Goal: Transaction & Acquisition: Purchase product/service

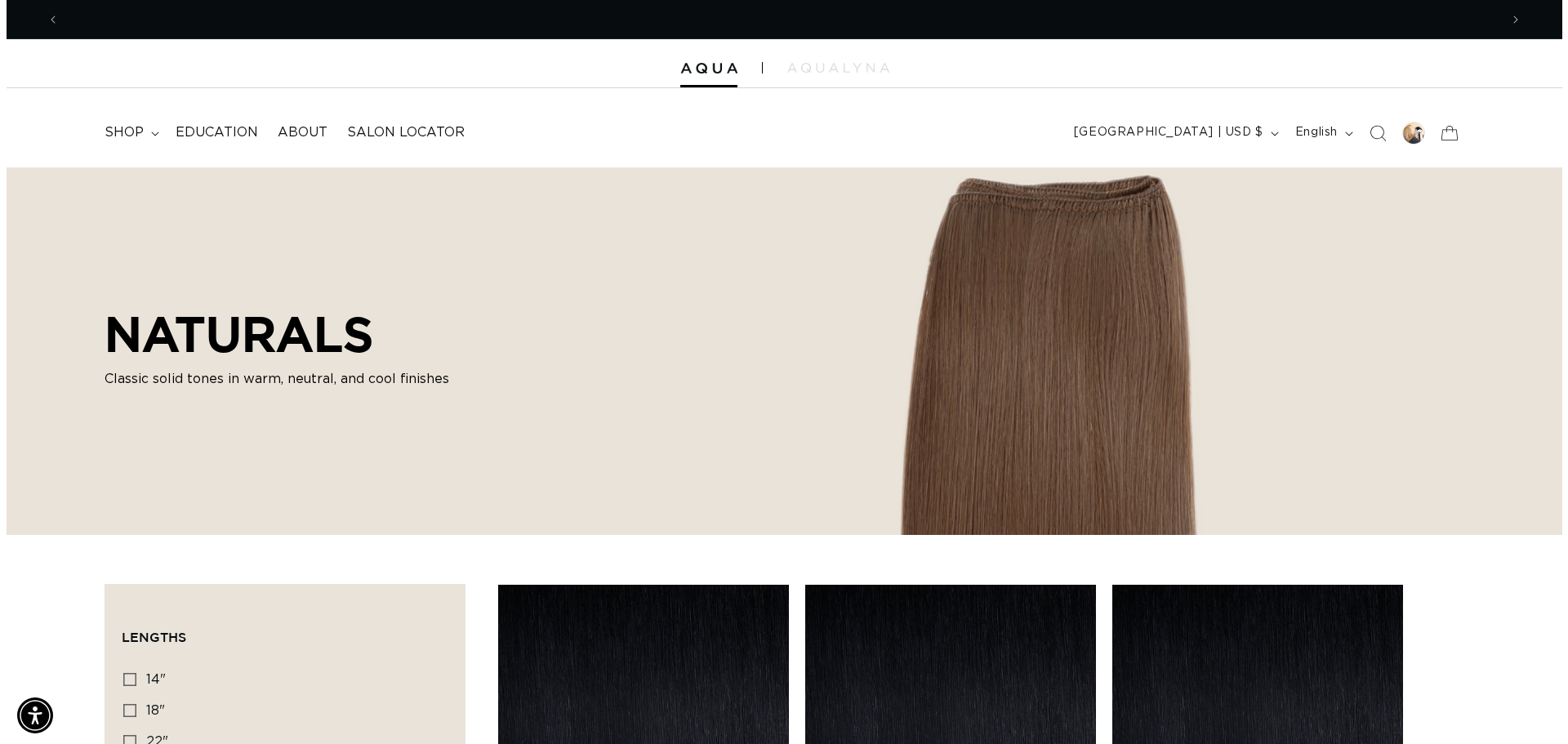
scroll to position [0, 2880]
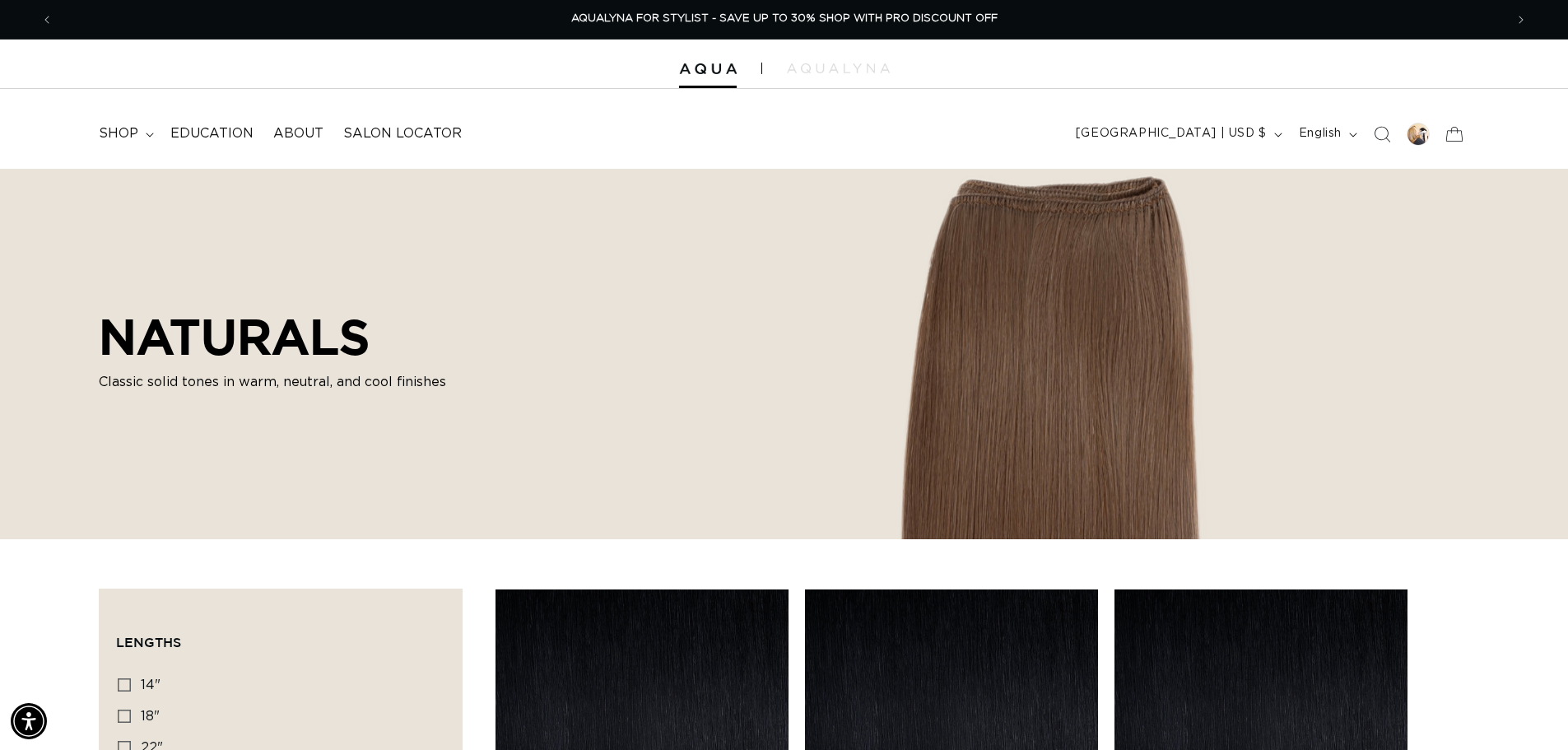
click at [1385, 130] on icon "Search" at bounding box center [1383, 134] width 16 height 16
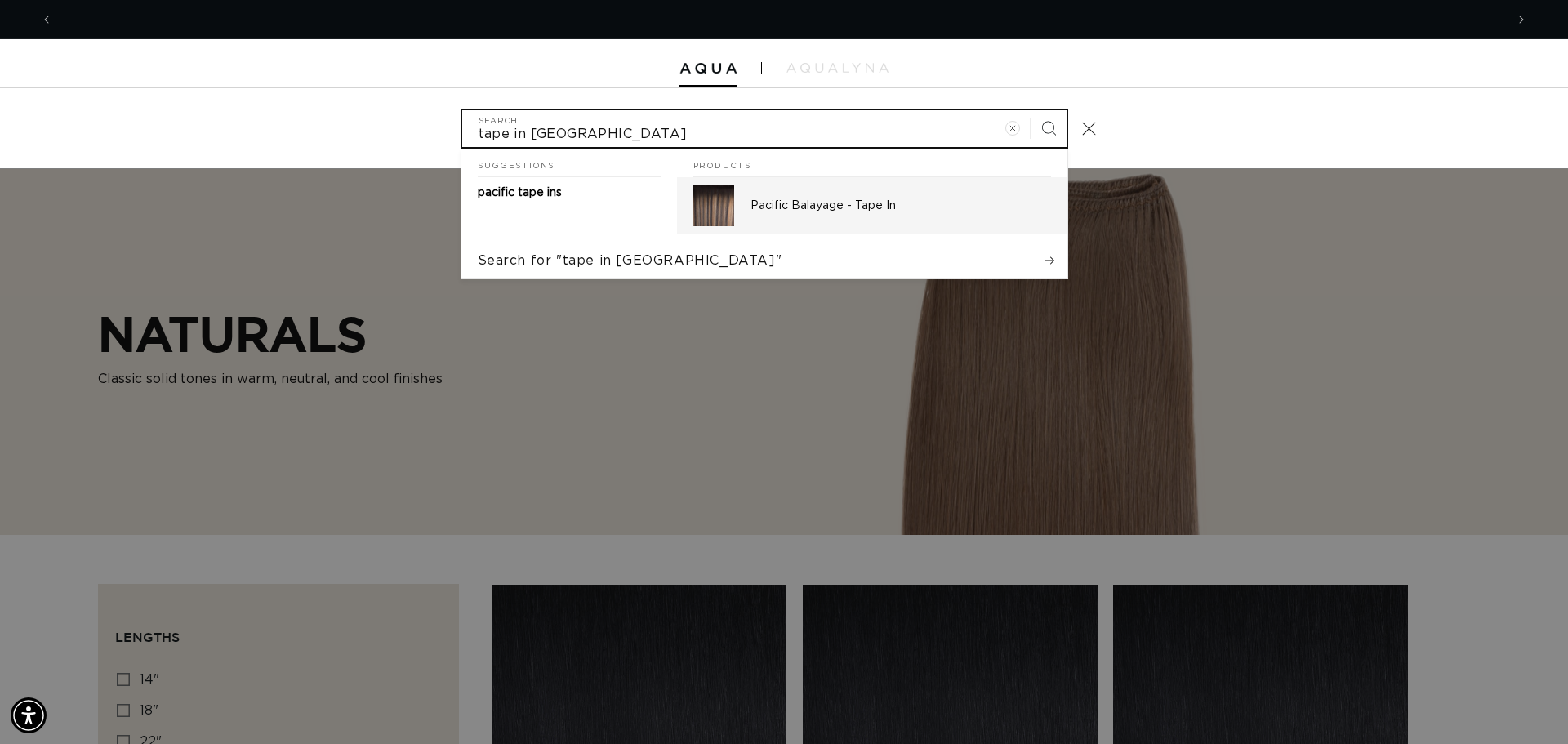
scroll to position [0, 1452]
type input "tape in pacific"
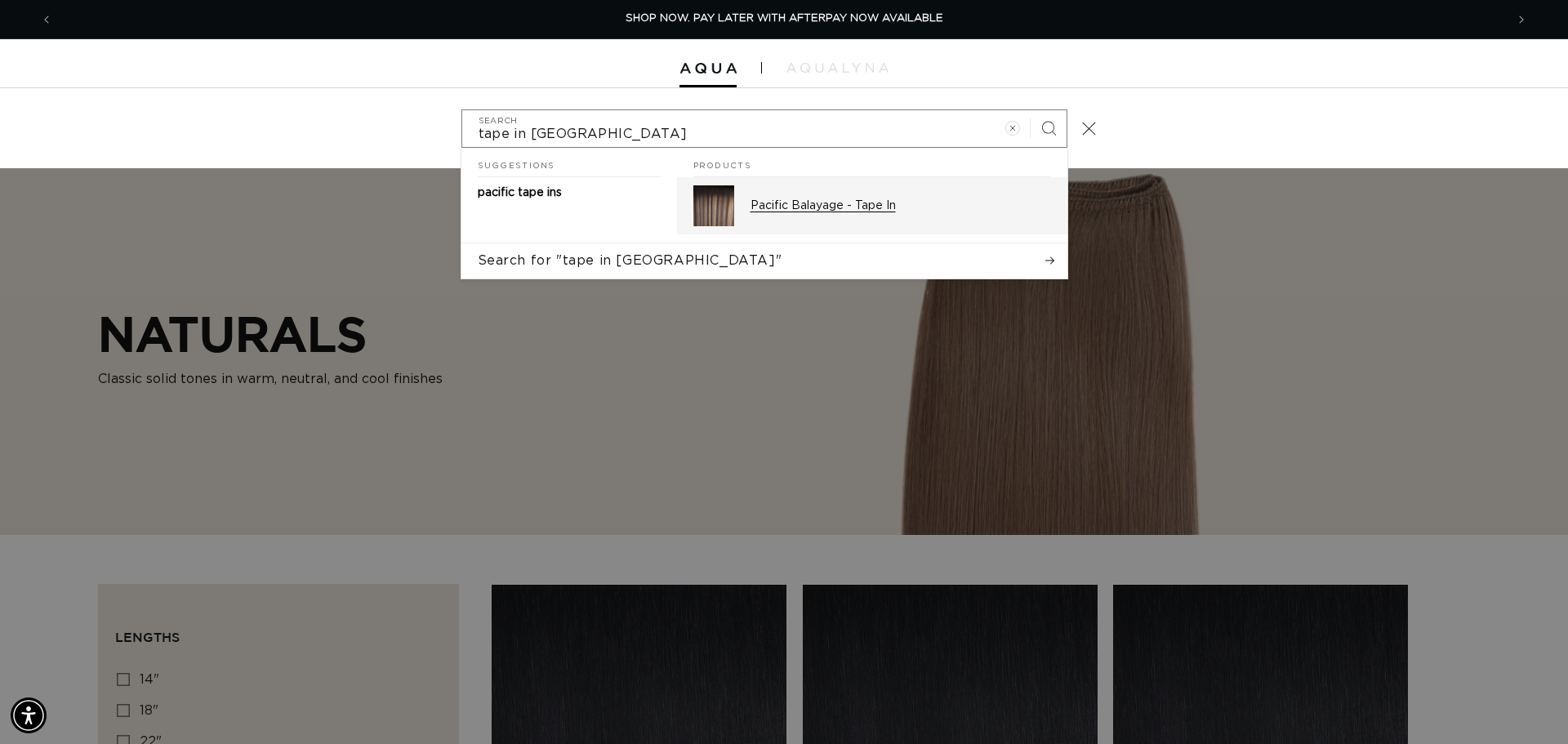
click at [758, 202] on p "Pacific Balayage - Tape In" at bounding box center [901, 206] width 301 height 14
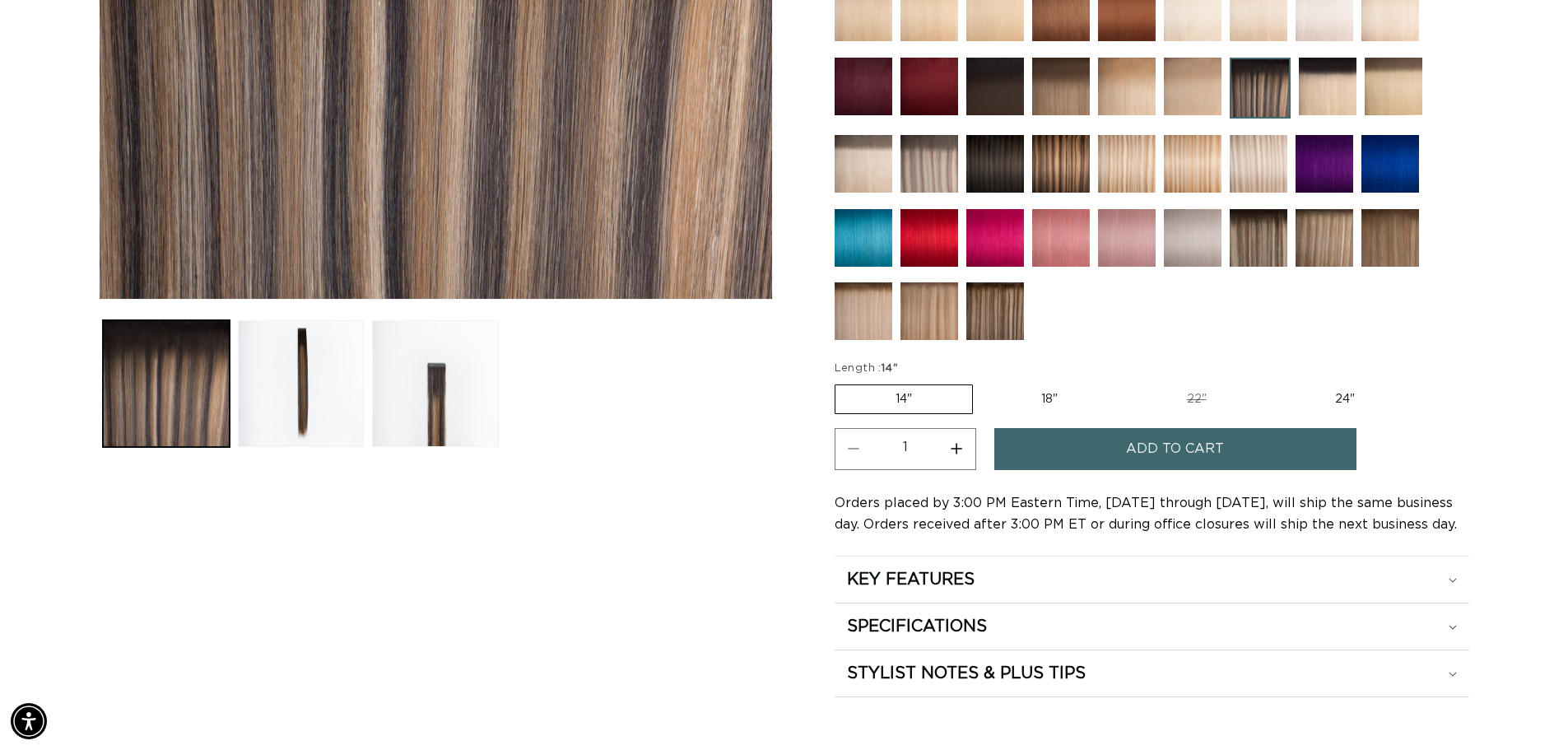
click at [1350, 398] on label "24" Variant sold out or unavailable" at bounding box center [1345, 399] width 140 height 28
click at [1277, 382] on input "24" Variant sold out or unavailable" at bounding box center [1276, 381] width 1 height 1
radio input "true"
click at [957, 450] on button "Increase quantity for Pacific Balayage - Tape In" at bounding box center [957, 449] width 37 height 42
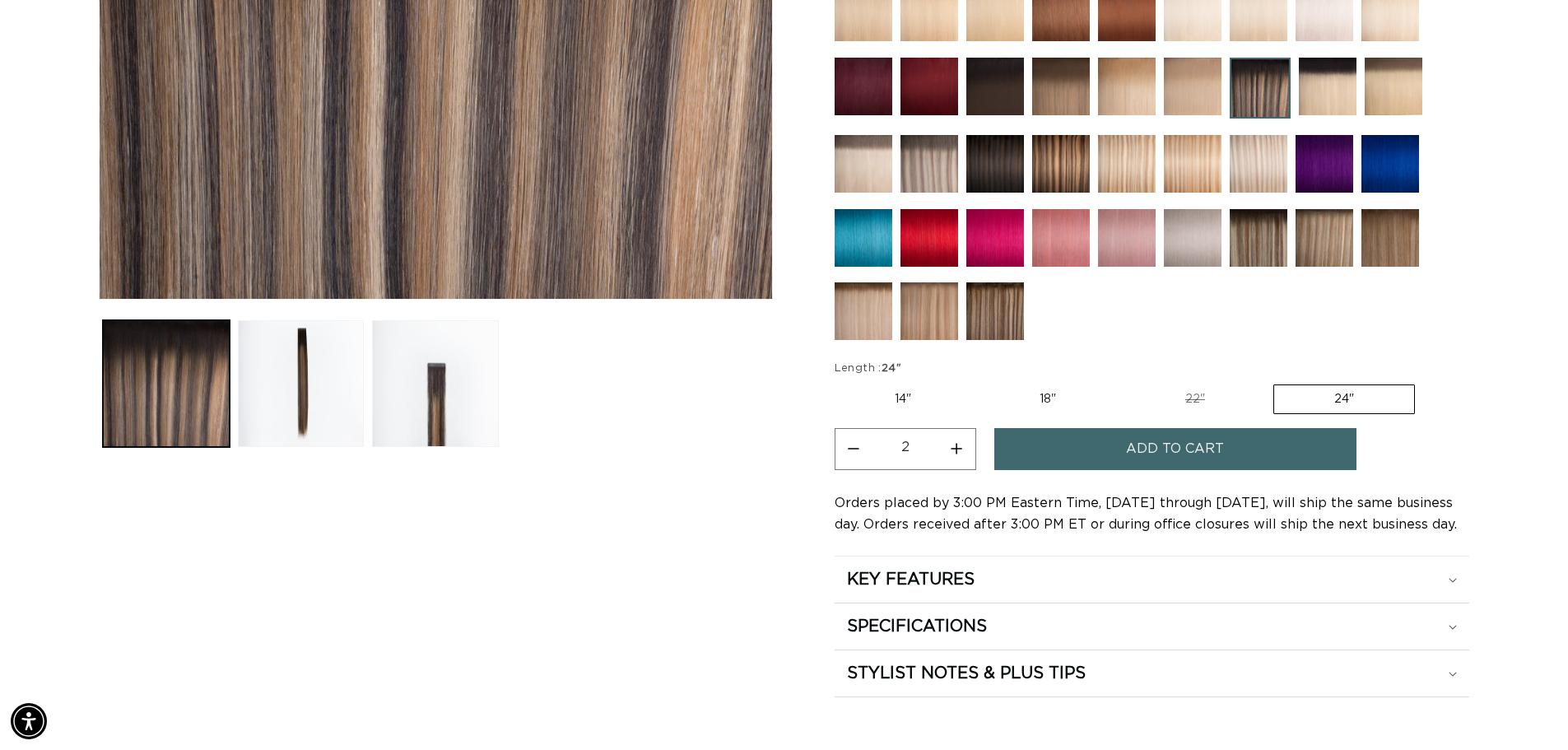
type input "3"
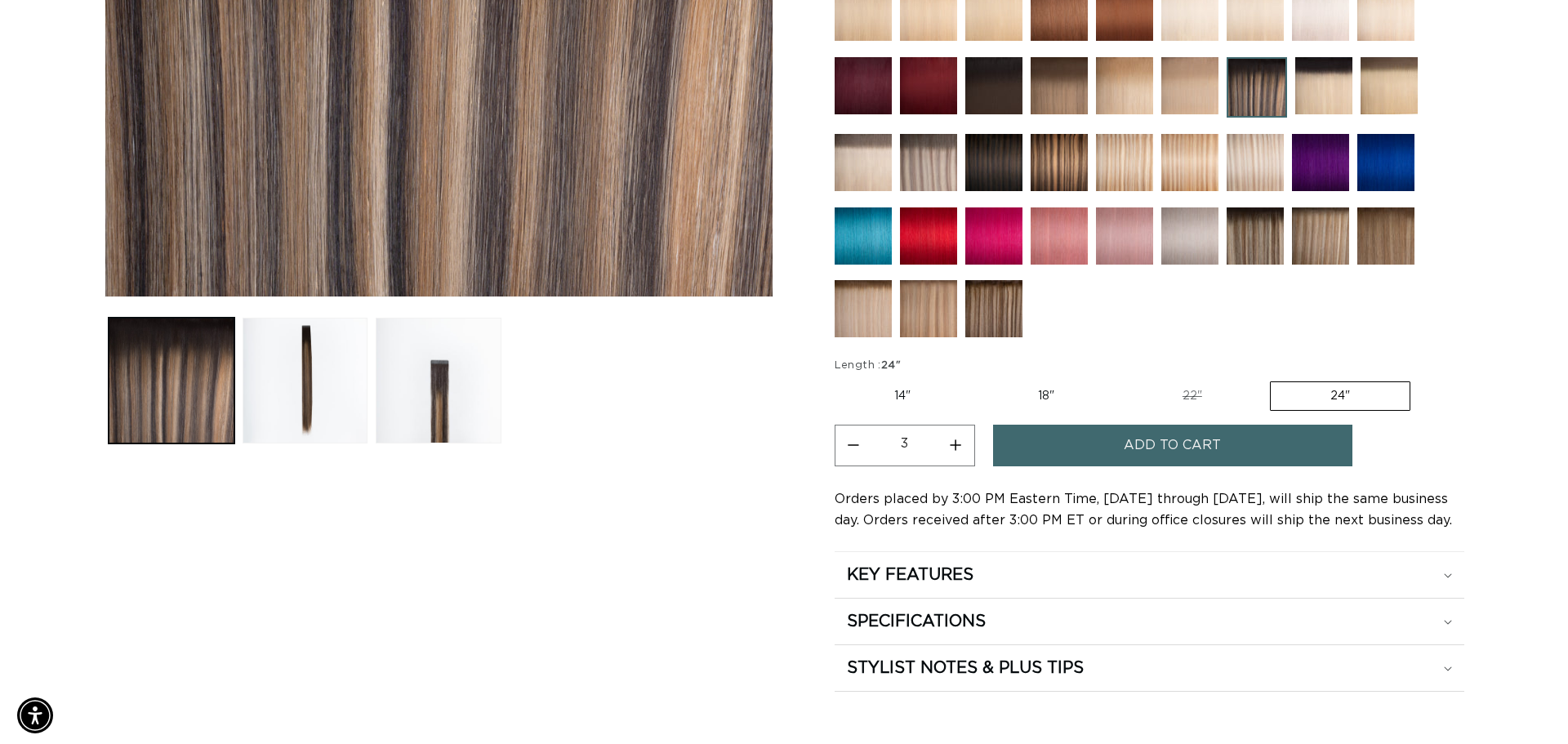
scroll to position [0, 1439]
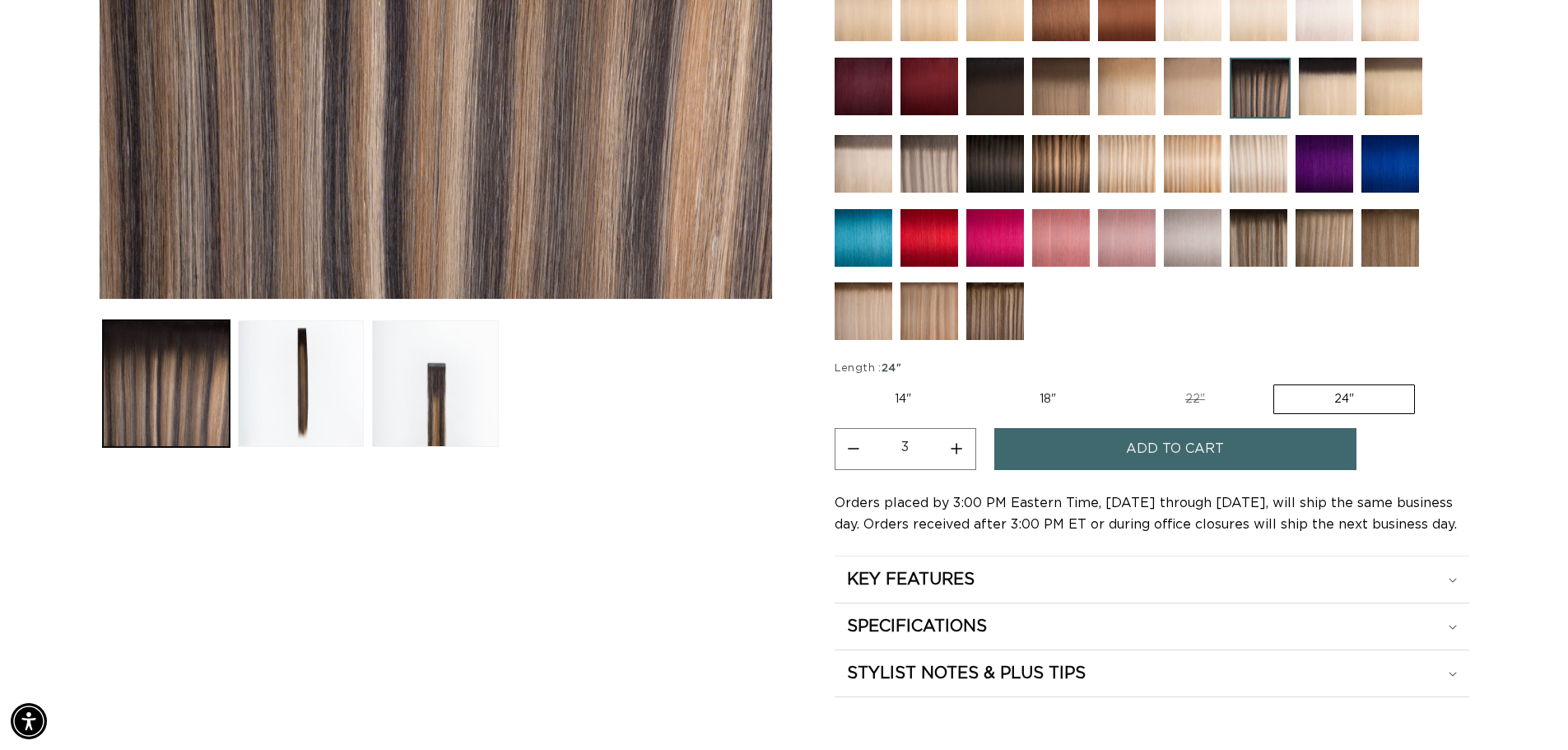
click at [1118, 453] on button "Add to cart" at bounding box center [1175, 449] width 362 height 42
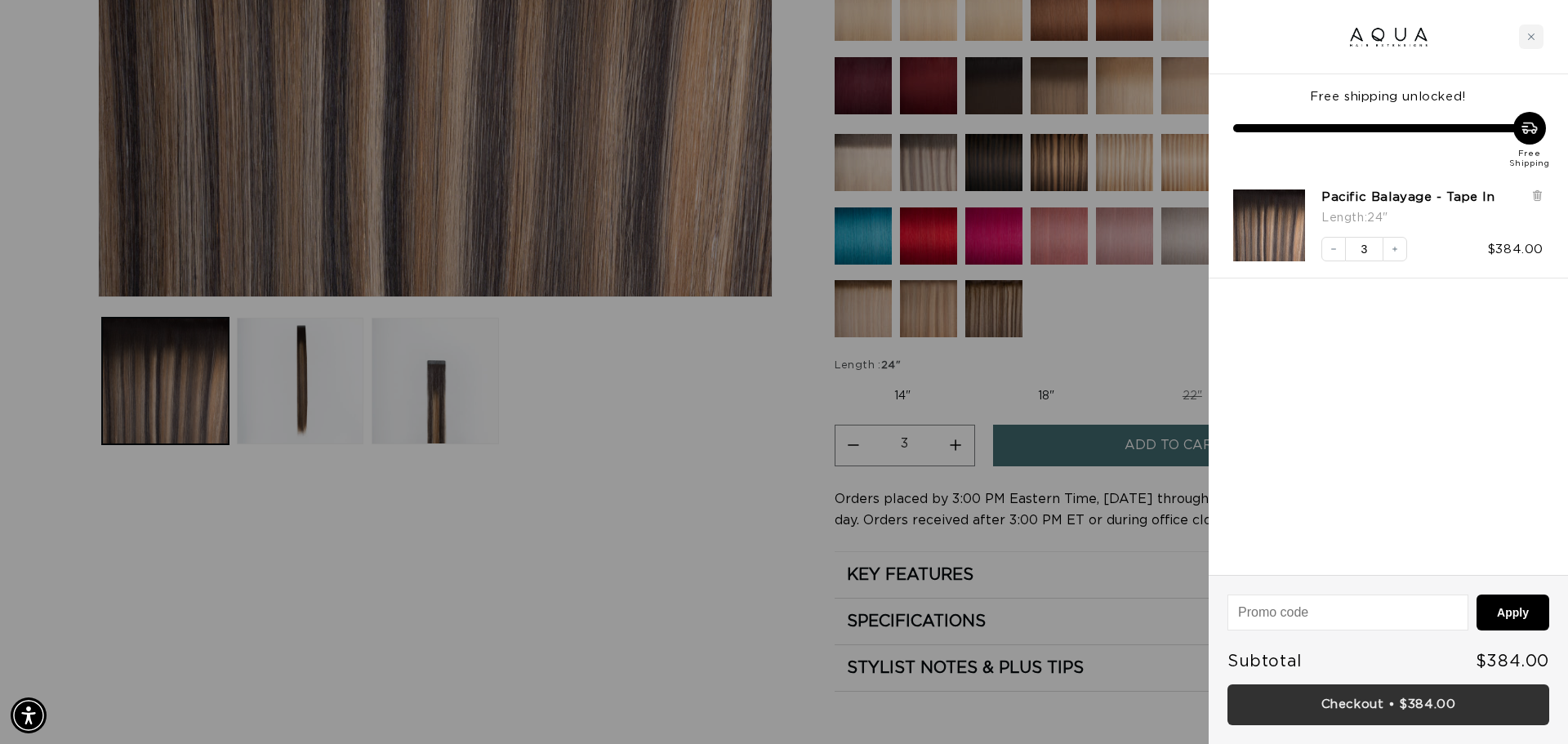
scroll to position [0, 1452]
click at [1370, 715] on link "Checkout • $384.00" at bounding box center [1388, 705] width 322 height 42
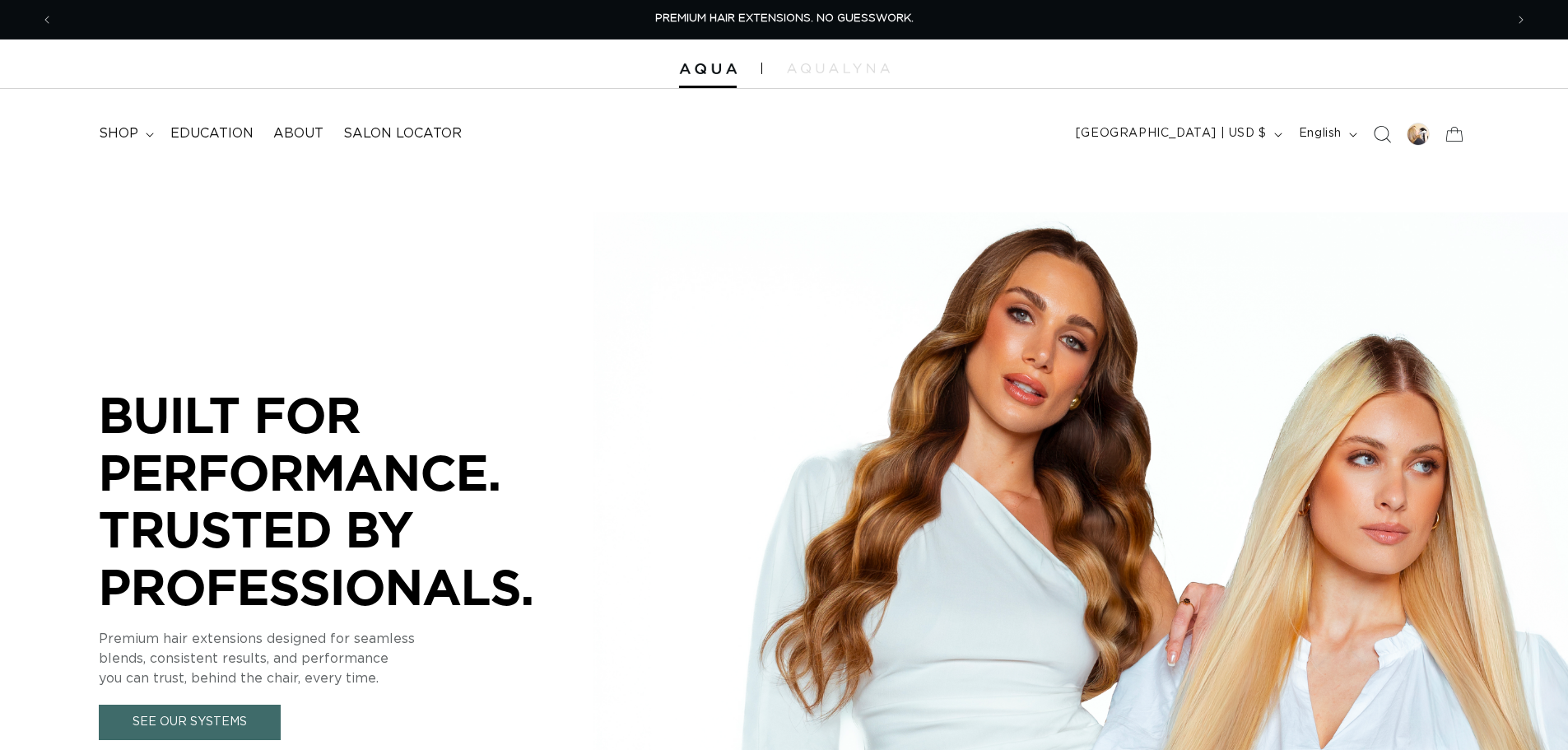
click at [1377, 125] on icon "Search" at bounding box center [1382, 133] width 17 height 17
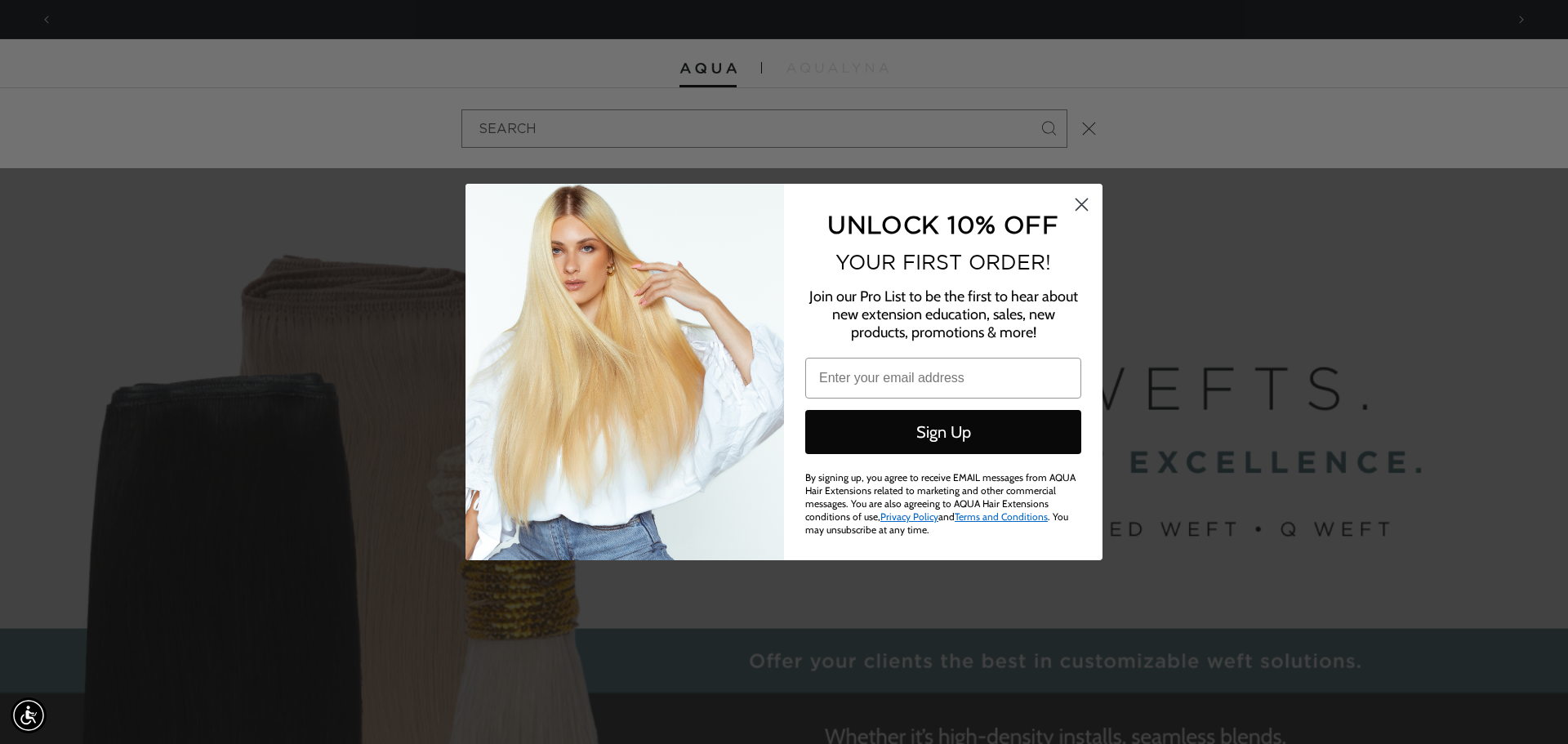
scroll to position [0, 2904]
click at [1082, 201] on circle "Close dialog" at bounding box center [1082, 205] width 27 height 27
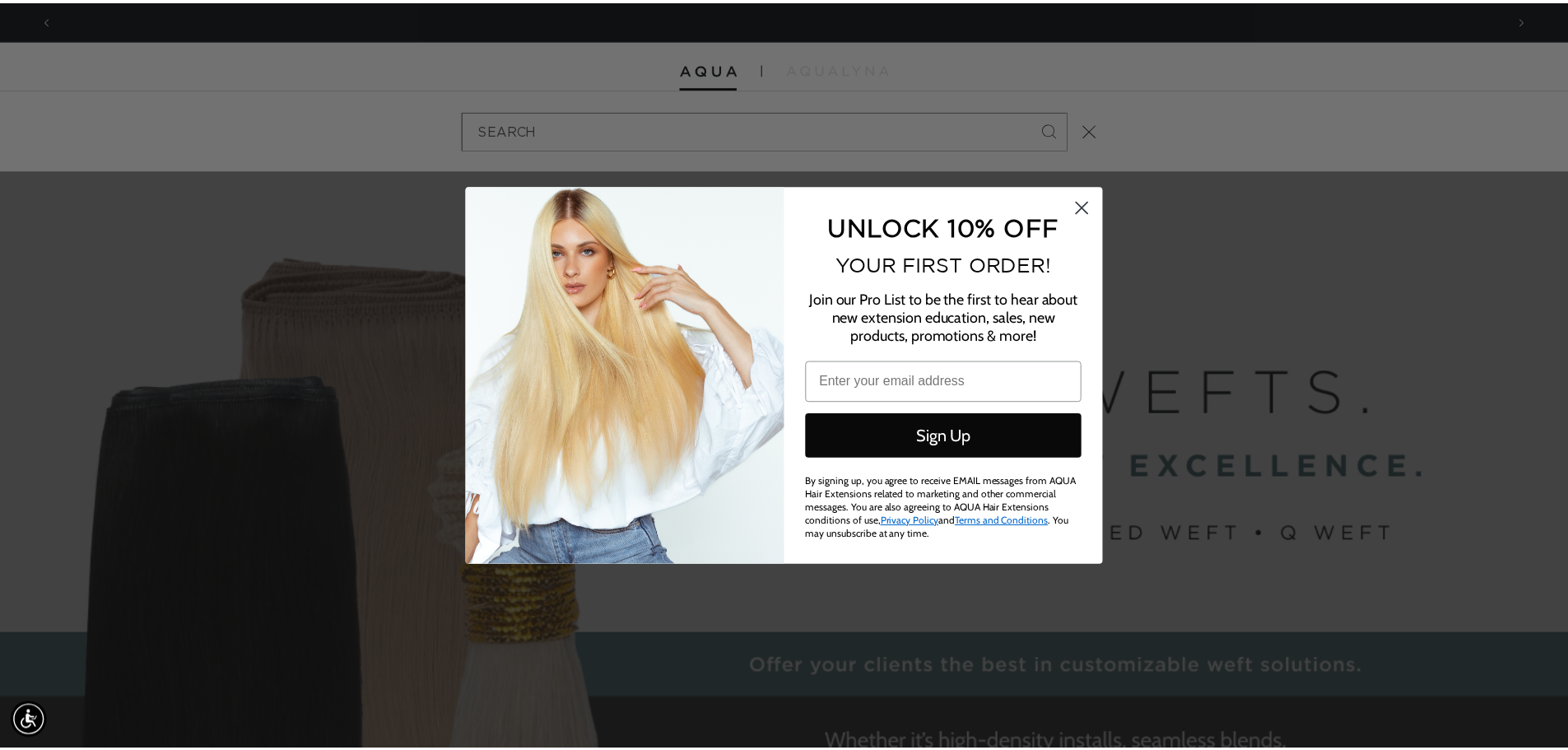
scroll to position [0, 0]
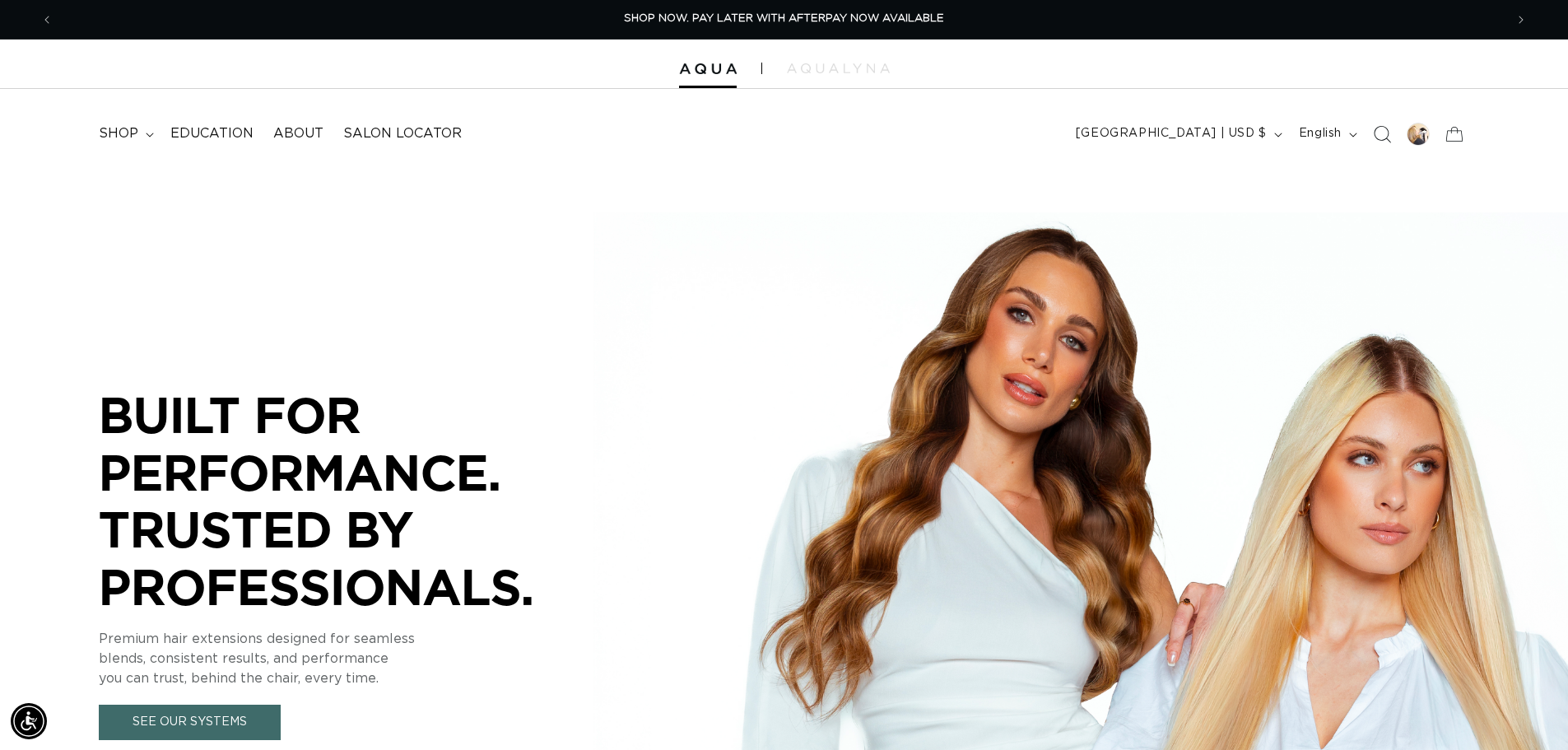
click at [1393, 135] on span "Search" at bounding box center [1383, 134] width 37 height 37
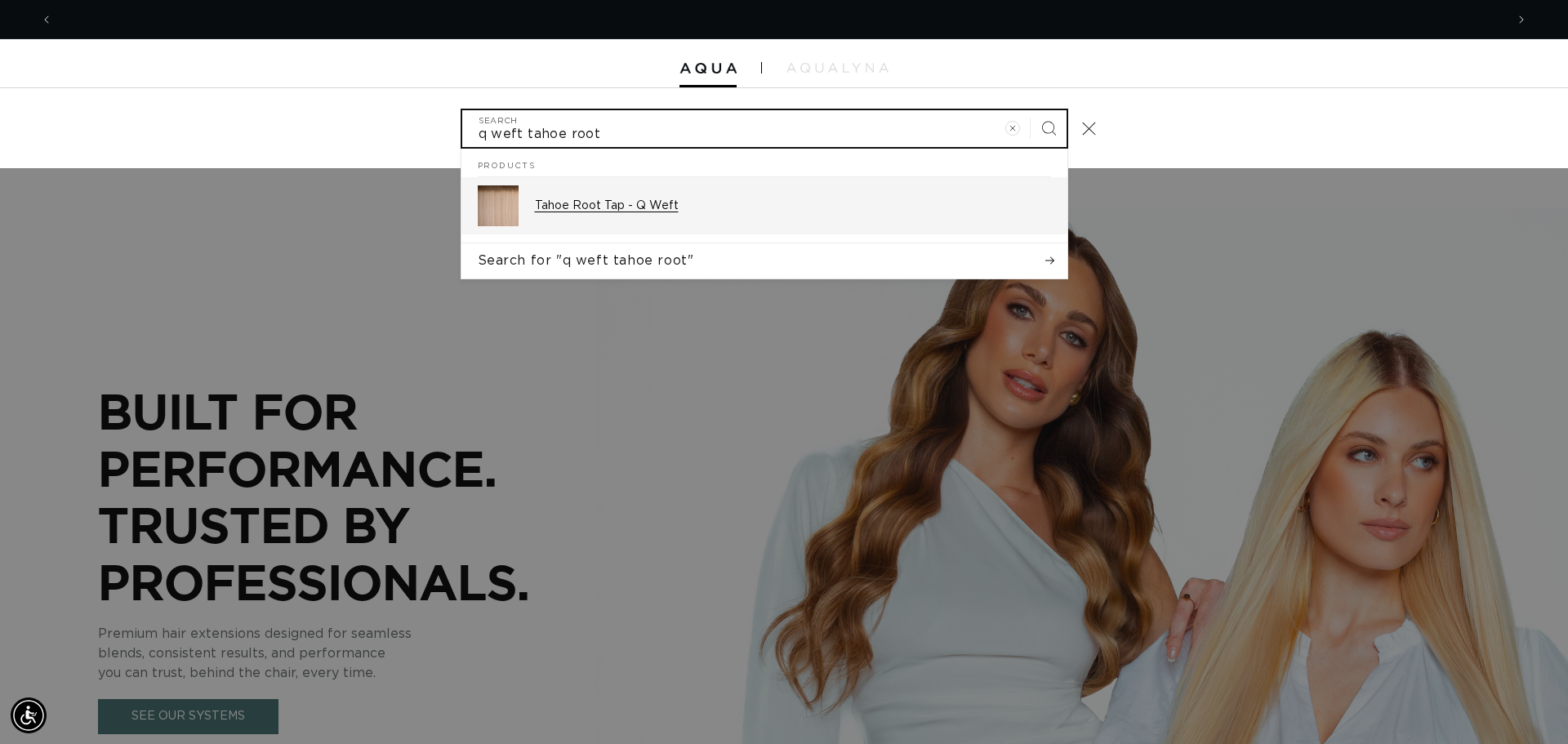
scroll to position [0, 1452]
type input "q weft tahoe root"
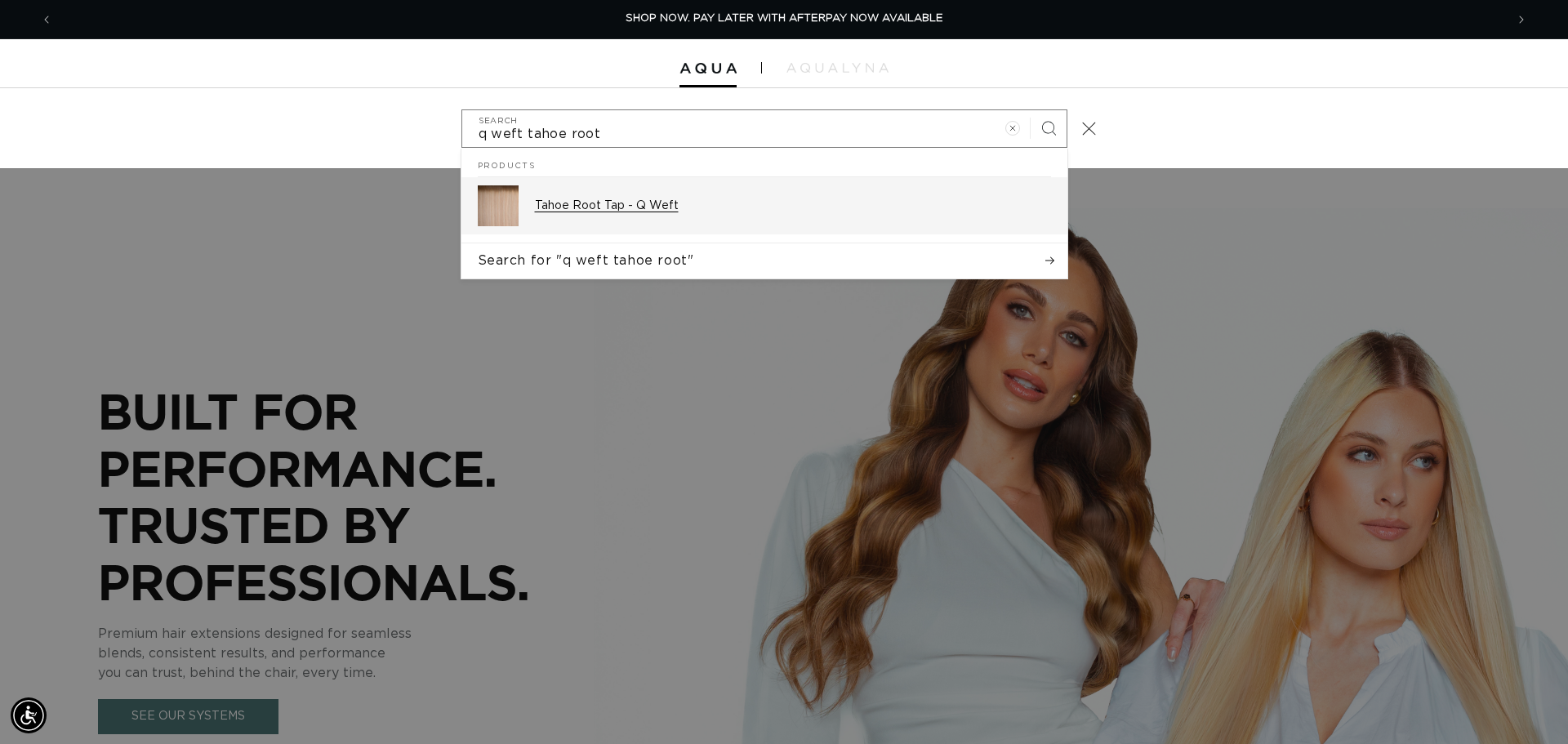
click at [567, 202] on p "Tahoe Root Tap - Q Weft" at bounding box center [792, 206] width 516 height 14
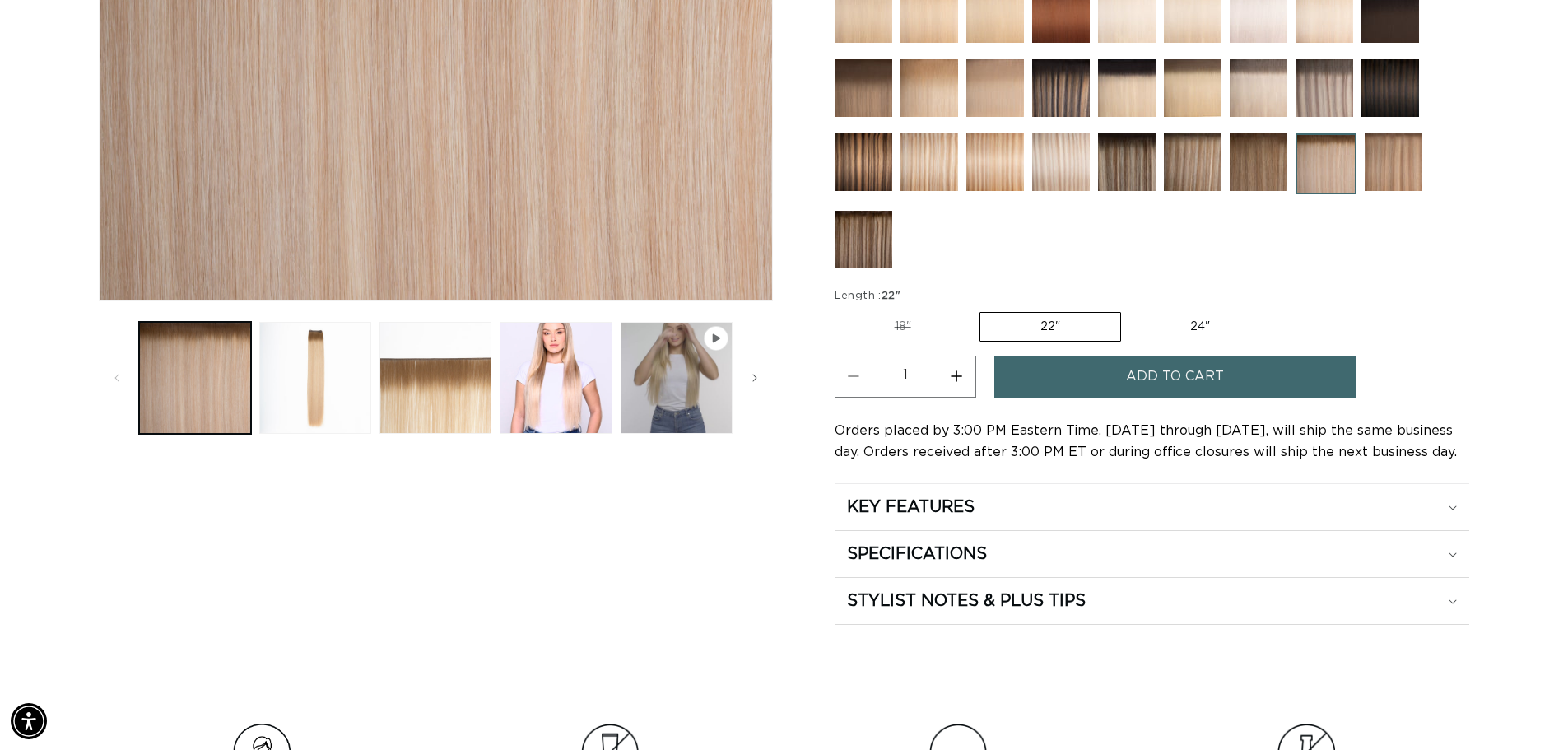
scroll to position [560, 0]
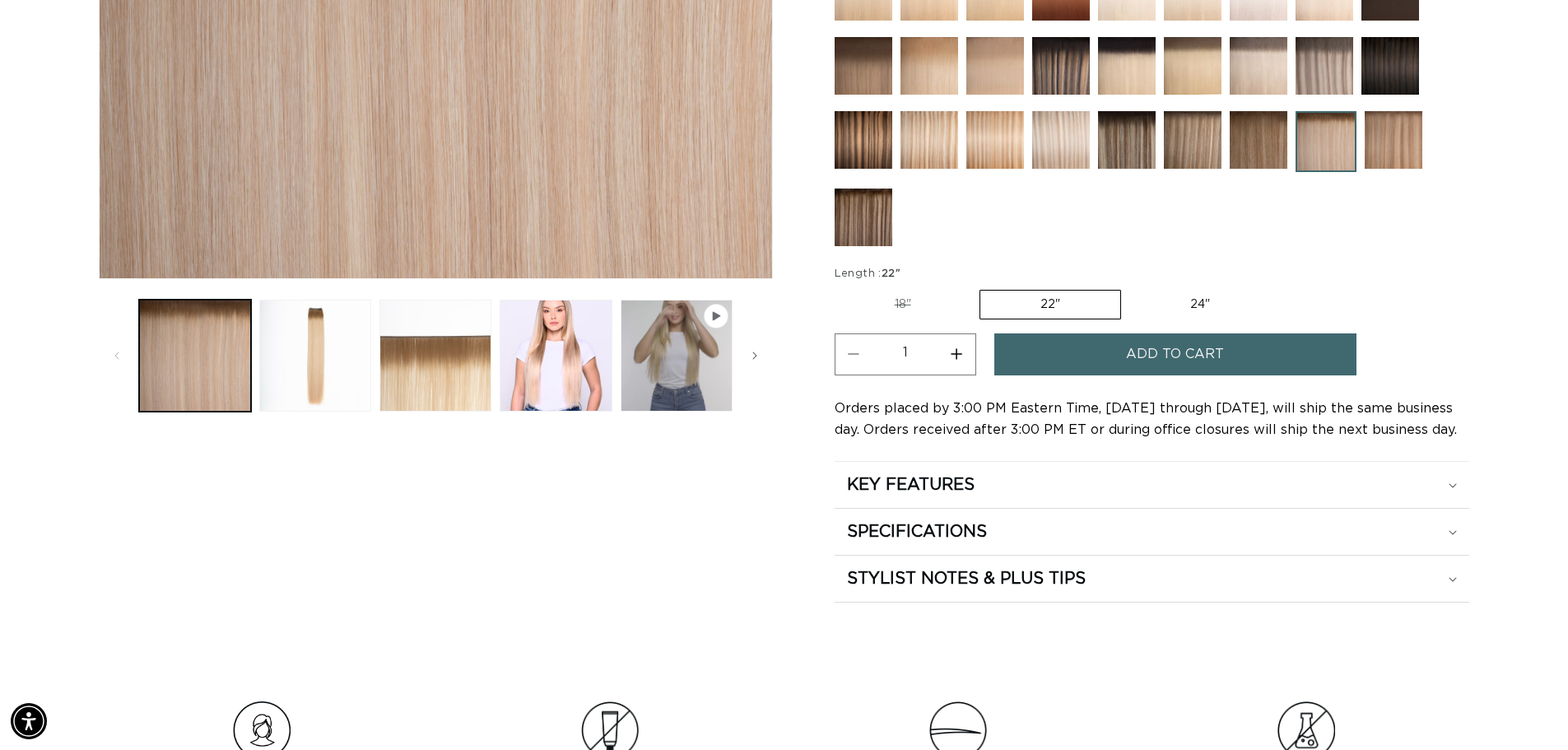
click at [900, 303] on label "18" Variant sold out or unavailable" at bounding box center [904, 304] width 137 height 28
click at [840, 287] on input "18" Variant sold out or unavailable" at bounding box center [839, 287] width 1 height 1
radio input "true"
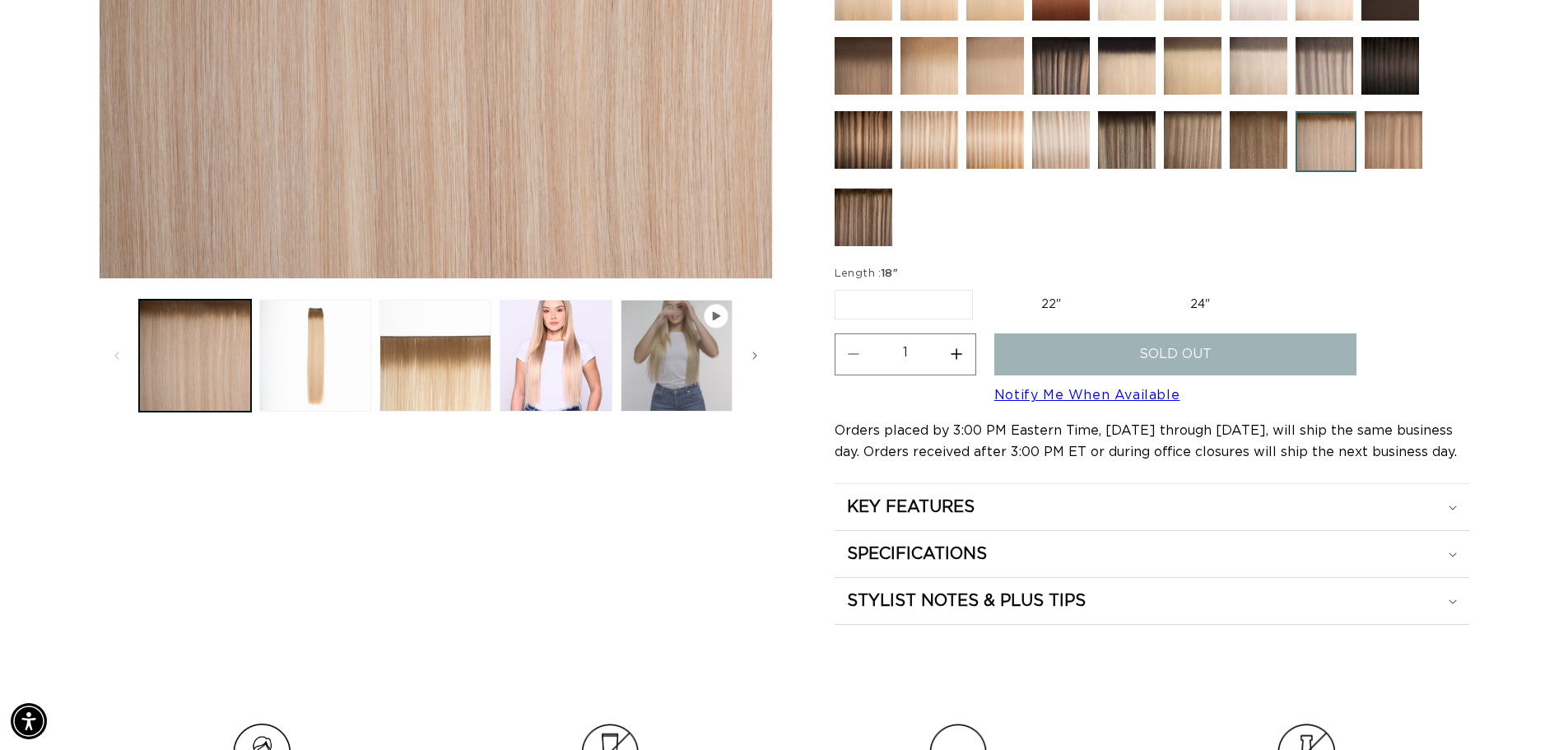
click at [1051, 395] on link "Notify Me When Available" at bounding box center [1086, 395] width 185 height 13
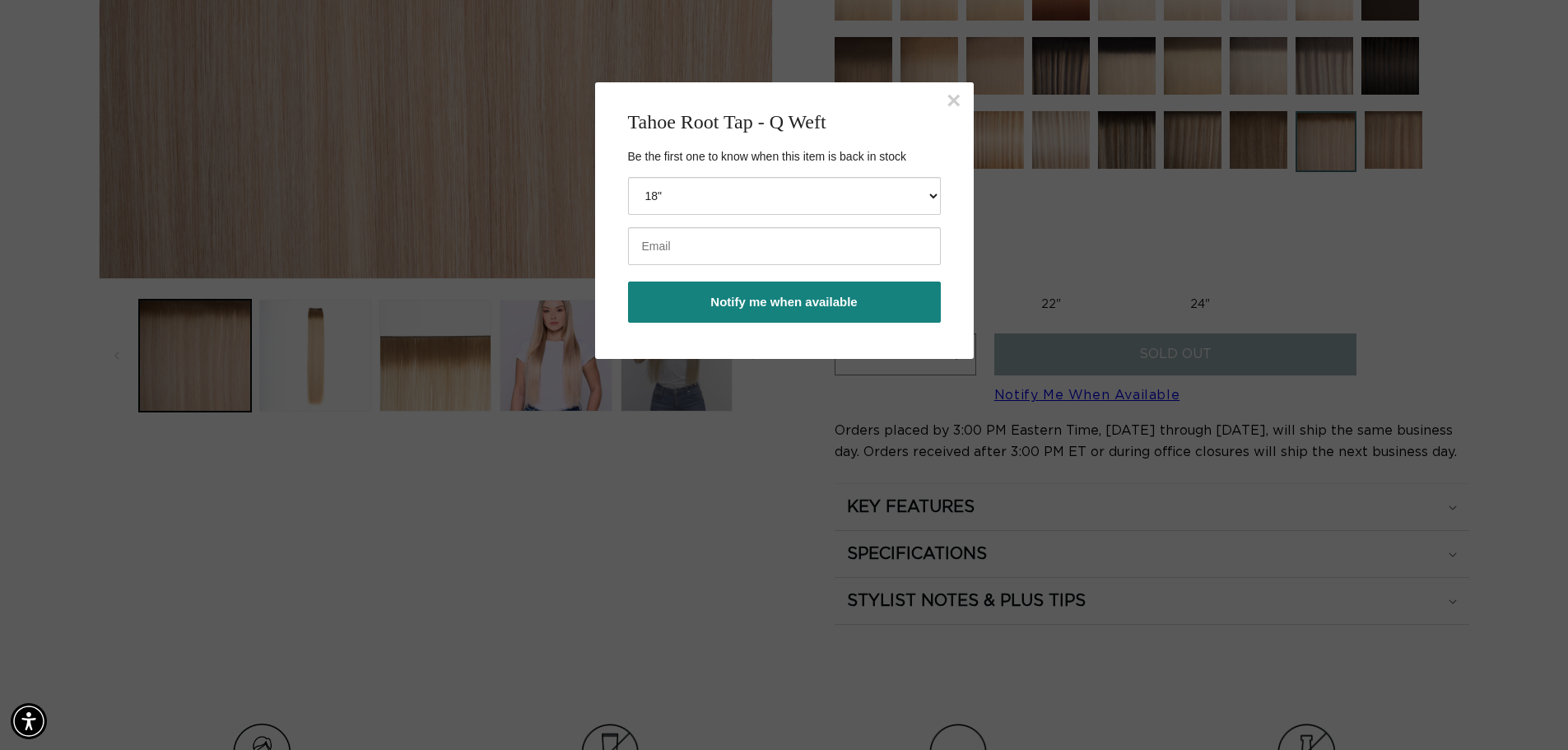
scroll to position [0, 1451]
click at [781, 253] on input "email" at bounding box center [784, 246] width 313 height 37
type input "[PERSON_NAME][EMAIL_ADDRESS][DOMAIN_NAME]"
click at [807, 301] on button "Notify me when available" at bounding box center [784, 301] width 313 height 41
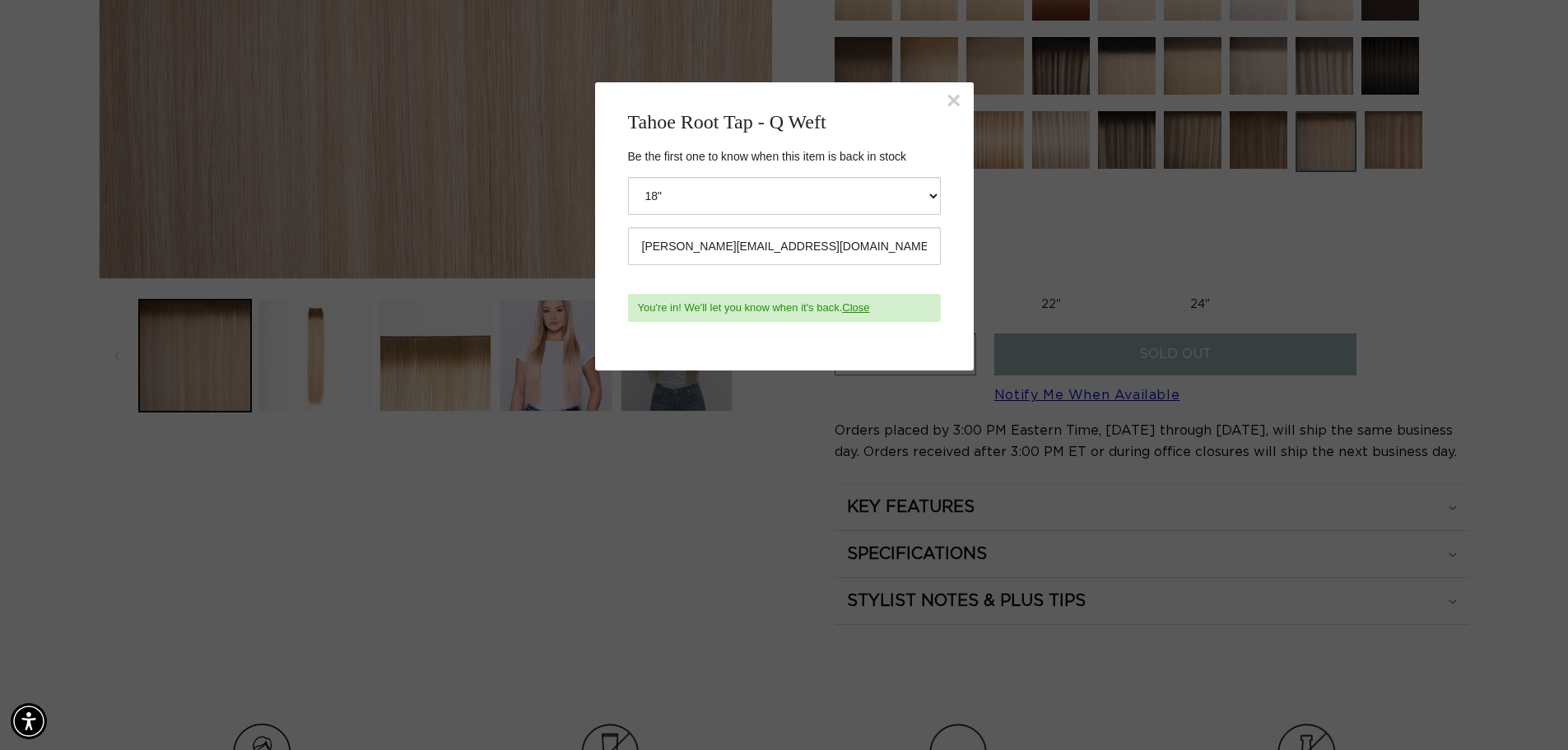
scroll to position [0, 0]
click at [960, 100] on div "× Tahoe Root Tap - Q Weft Be the first one to know when this item is back in st…" at bounding box center [784, 226] width 378 height 288
click at [950, 100] on button "×" at bounding box center [954, 100] width 15 height 25
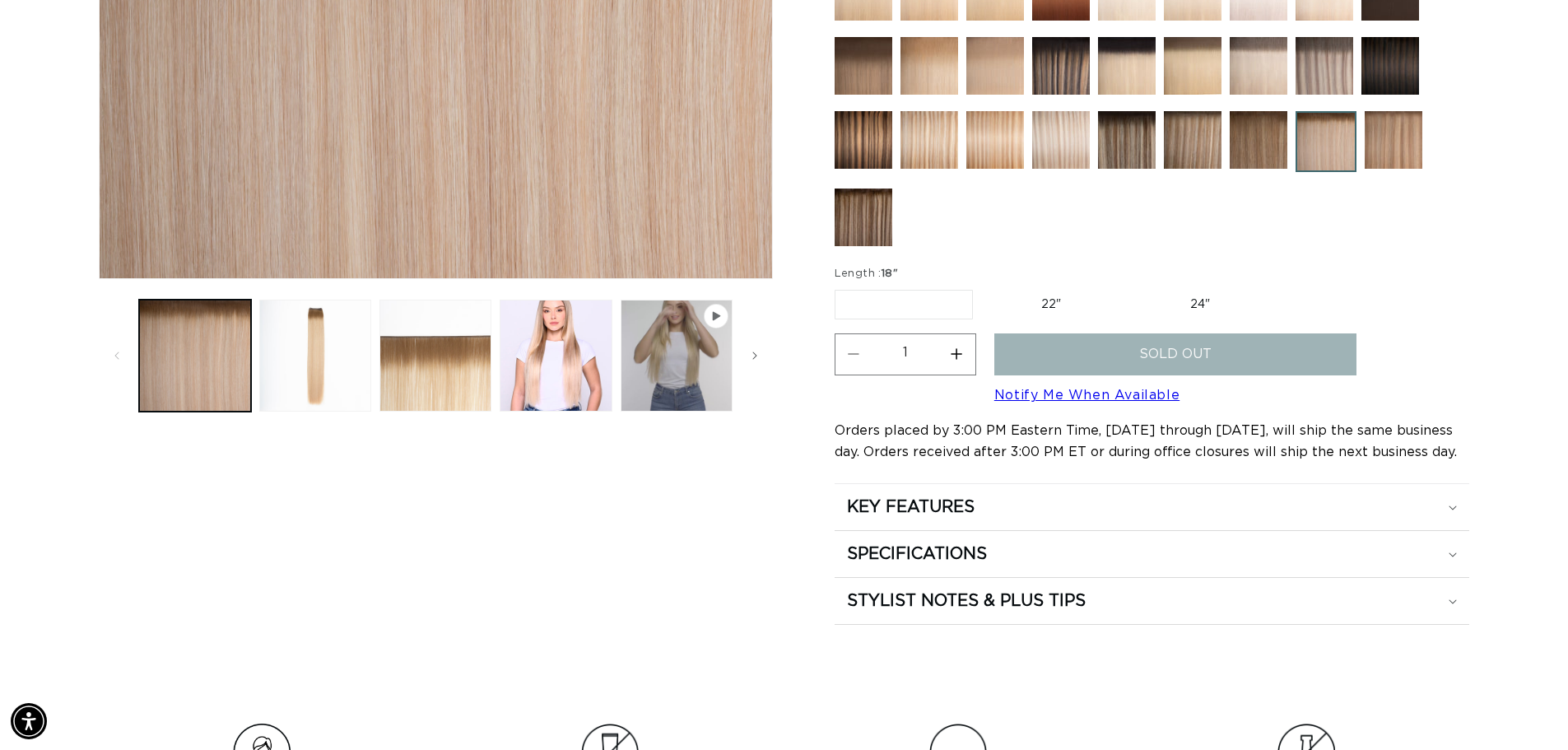
scroll to position [0, 1451]
